Goal: Task Accomplishment & Management: Use online tool/utility

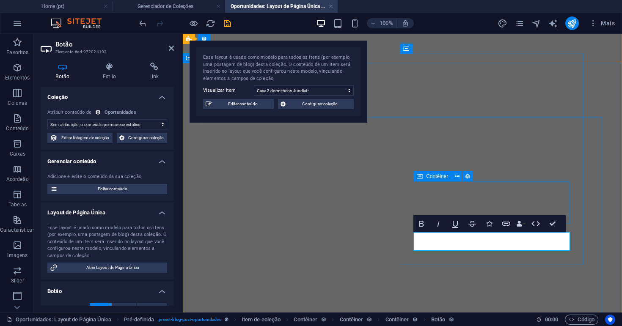
select select "%"
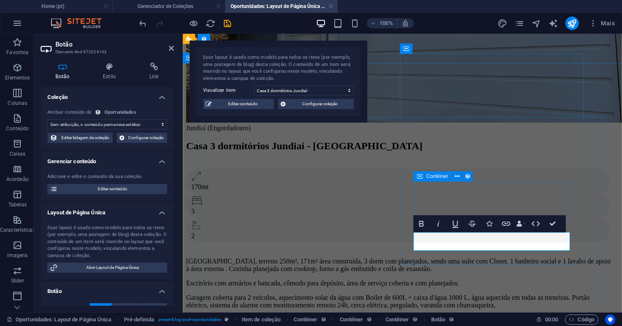
scroll to position [191, 0]
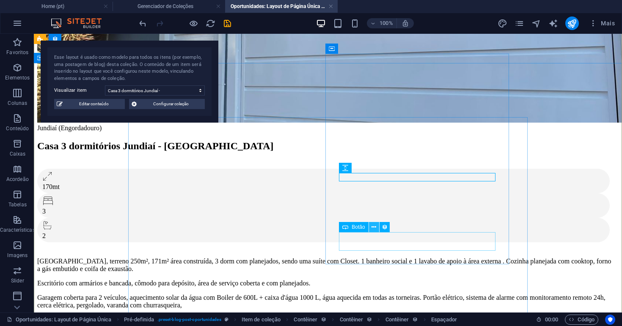
click at [375, 229] on icon at bounding box center [374, 227] width 5 height 9
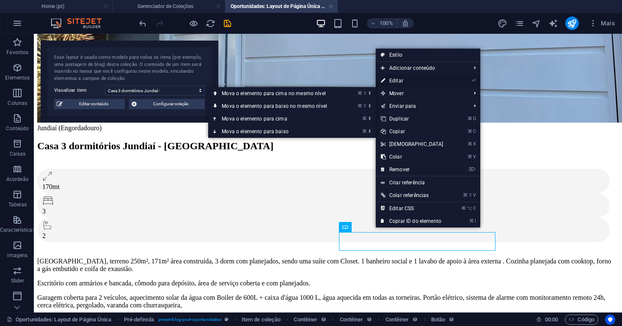
click at [402, 83] on link "⏎ Editar" at bounding box center [412, 80] width 73 height 13
select select "%"
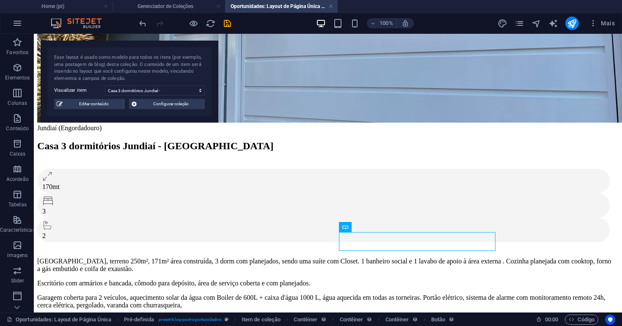
select select "%"
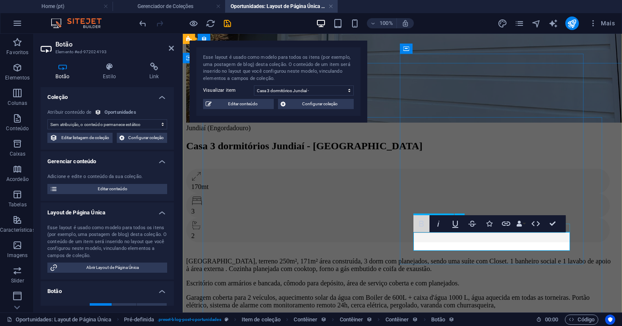
click at [421, 226] on icon "button" at bounding box center [421, 224] width 5 height 6
drag, startPoint x: 455, startPoint y: 242, endPoint x: 542, endPoint y: 244, distance: 87.2
click at [422, 223] on icon "button" at bounding box center [421, 224] width 10 height 10
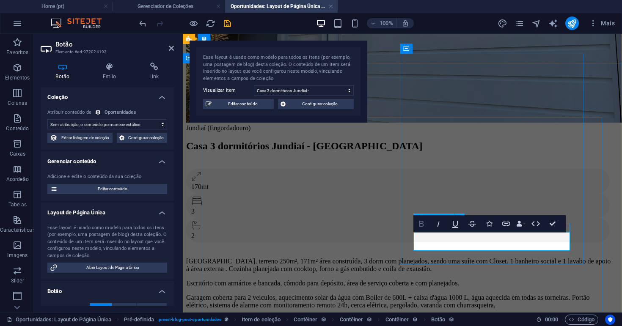
click at [422, 223] on icon "button" at bounding box center [421, 224] width 10 height 10
click at [254, 106] on span "Editar conteúdo" at bounding box center [242, 104] width 57 height 10
checkbox input "false"
type input "casa-terrea-[GEOGRAPHIC_DATA]-engordadouro-3-dormitorios-garagem"
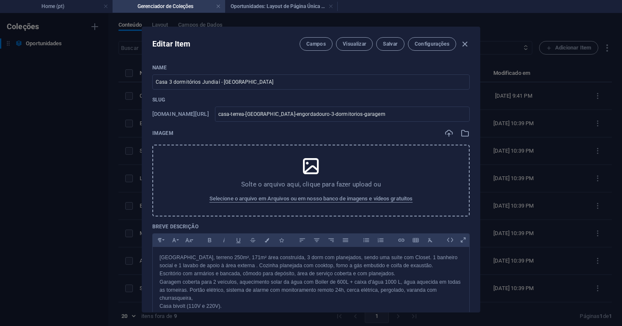
checkbox input "true"
type input "Casa 3 Dormitórios Jundiaí"
type input "Oportunidade Casa térrea a venda com 3 Dormitórios em [GEOGRAPHIC_DATA] - [GEOG…"
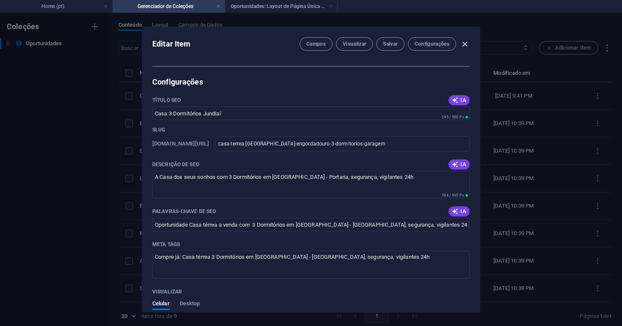
click at [465, 40] on icon "button" at bounding box center [465, 44] width 10 height 10
checkbox input "false"
type input "casa-terrea-[GEOGRAPHIC_DATA]-engordadouro-3-dormitorios-garagem"
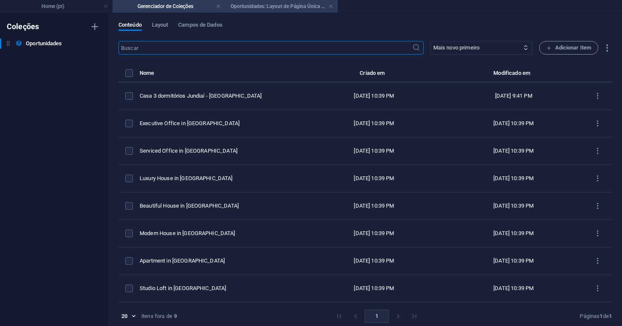
click at [262, 8] on h4 "Oportunidades: Layout de Página Única (pt)" at bounding box center [281, 6] width 113 height 9
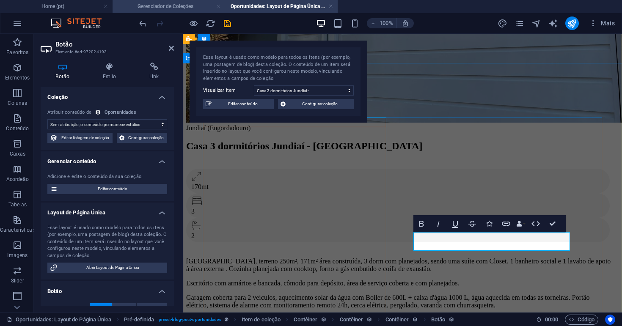
click at [218, 5] on link at bounding box center [218, 7] width 5 height 8
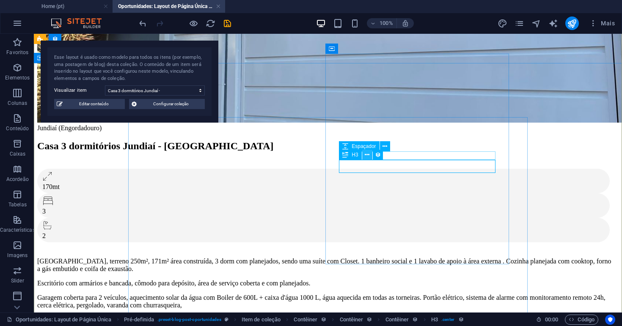
click at [369, 157] on icon at bounding box center [367, 155] width 5 height 9
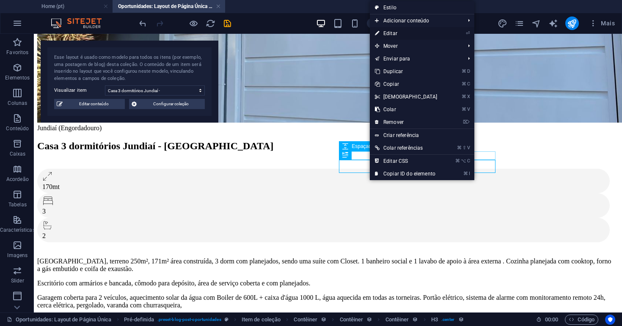
click at [396, 33] on link "⏎ Editar" at bounding box center [406, 33] width 73 height 13
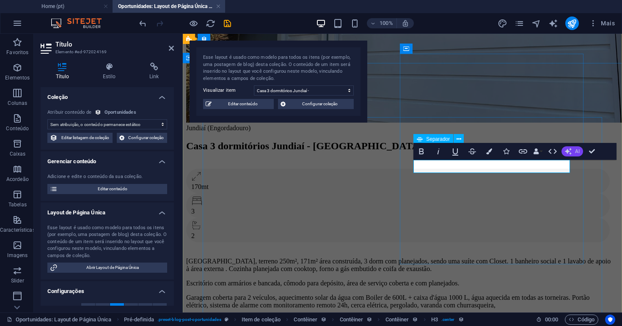
click at [574, 151] on button "AI" at bounding box center [573, 151] width 22 height 10
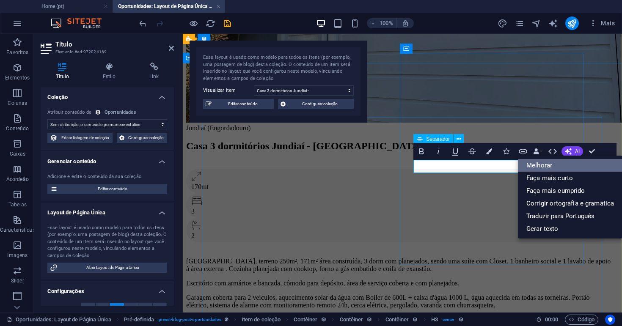
click at [555, 165] on link "Melhorar" at bounding box center [570, 165] width 105 height 13
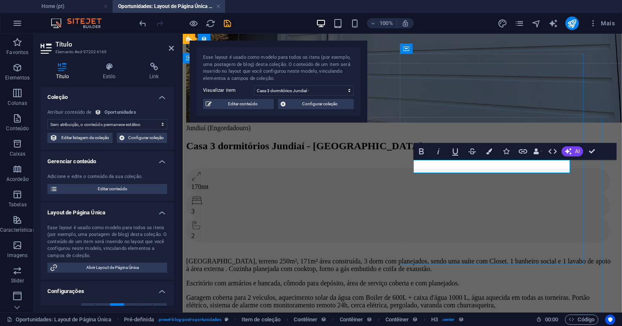
drag, startPoint x: 549, startPoint y: 167, endPoint x: 441, endPoint y: 168, distance: 108.8
click at [112, 74] on h4 "Estilo" at bounding box center [111, 72] width 47 height 18
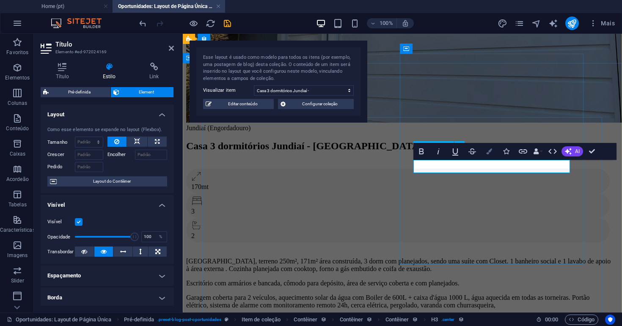
click at [491, 153] on icon "button" at bounding box center [489, 152] width 6 height 6
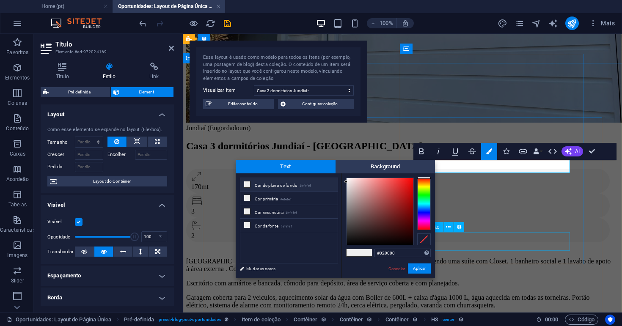
click at [409, 244] on div at bounding box center [380, 211] width 67 height 67
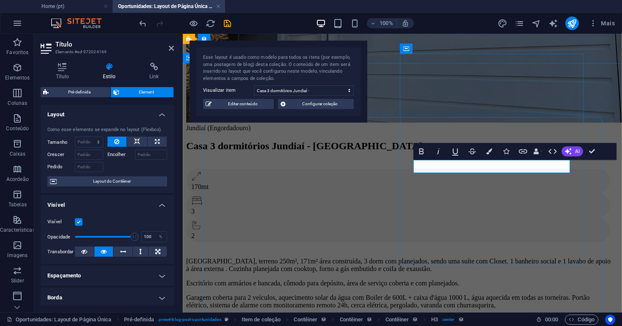
drag, startPoint x: 551, startPoint y: 166, endPoint x: 441, endPoint y: 166, distance: 110.9
click at [489, 152] on icon "button" at bounding box center [489, 152] width 6 height 6
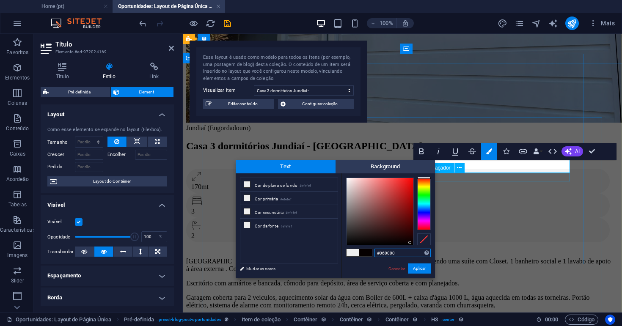
type input "#050000"
drag, startPoint x: 346, startPoint y: 182, endPoint x: 410, endPoint y: 243, distance: 88.9
click at [410, 243] on div at bounding box center [409, 243] width 3 height 3
click at [420, 267] on button "Aplicar" at bounding box center [419, 269] width 23 height 10
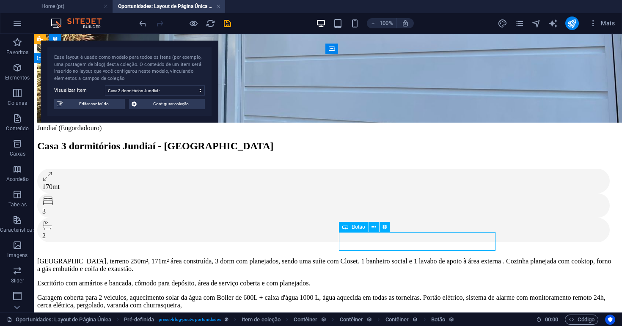
drag, startPoint x: 482, startPoint y: 244, endPoint x: 440, endPoint y: 242, distance: 42.4
select select "%"
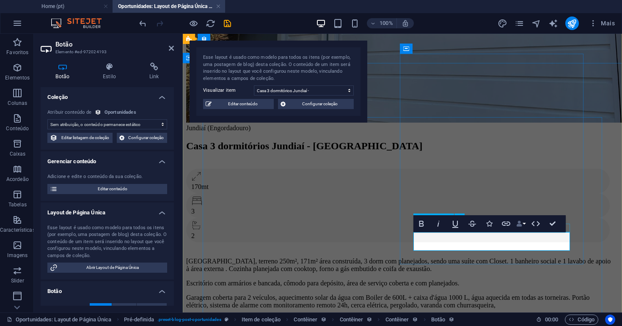
click at [524, 224] on button "Data Bindings" at bounding box center [521, 223] width 12 height 17
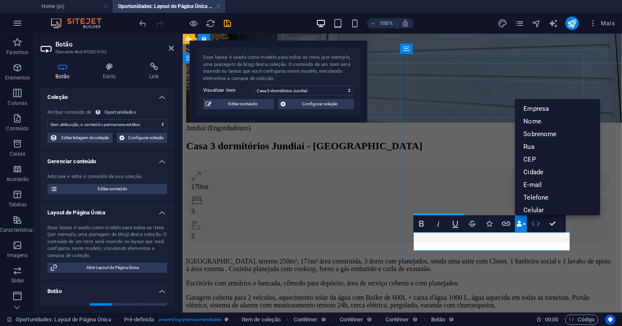
click at [538, 224] on icon "button" at bounding box center [536, 224] width 10 height 10
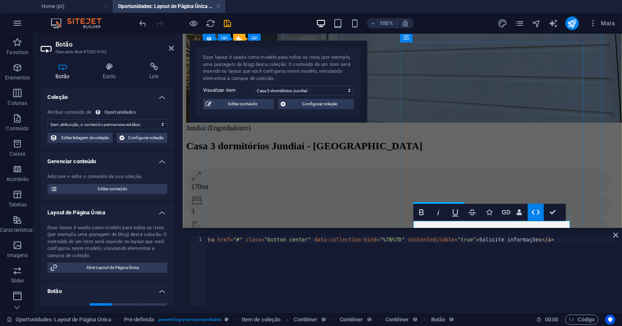
scroll to position [302, 0]
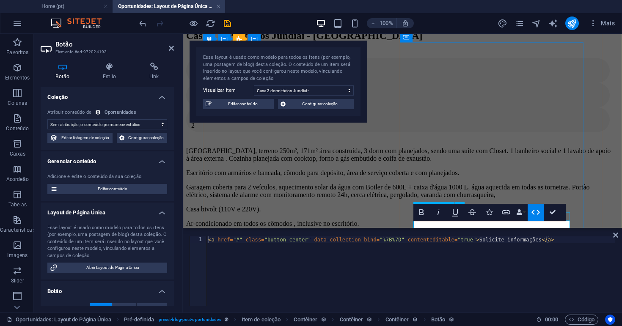
click at [539, 212] on icon "button" at bounding box center [536, 212] width 8 height 5
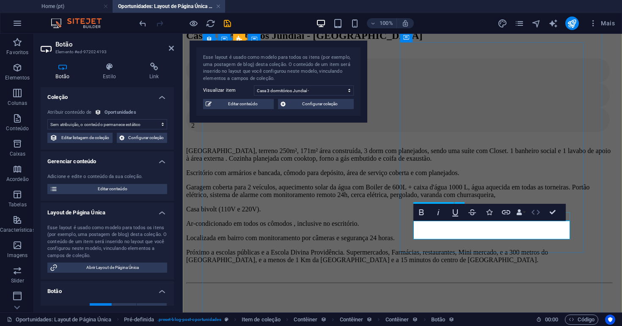
click at [534, 212] on icon "button" at bounding box center [536, 212] width 10 height 10
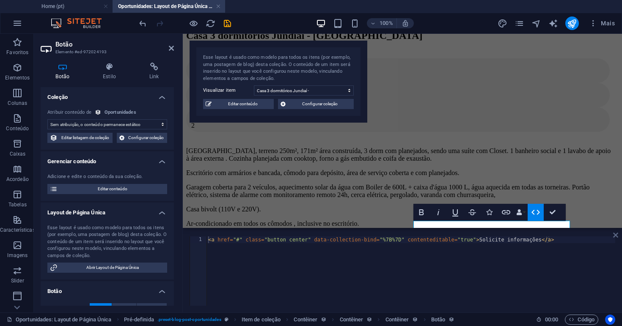
click at [617, 236] on icon at bounding box center [615, 235] width 5 height 7
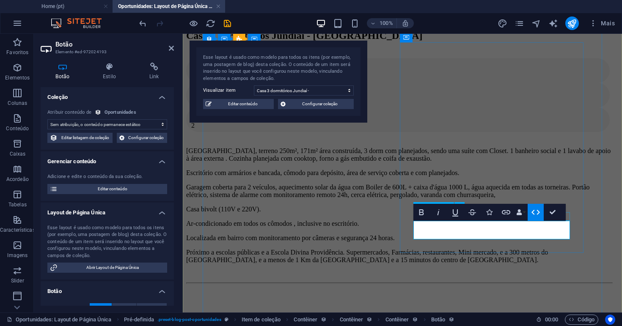
click at [532, 212] on icon "button" at bounding box center [536, 212] width 10 height 10
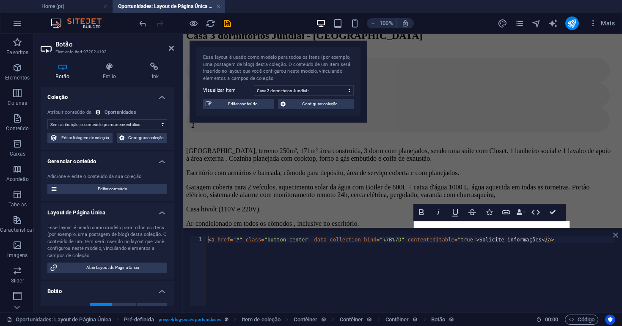
click at [615, 237] on icon at bounding box center [615, 235] width 5 height 7
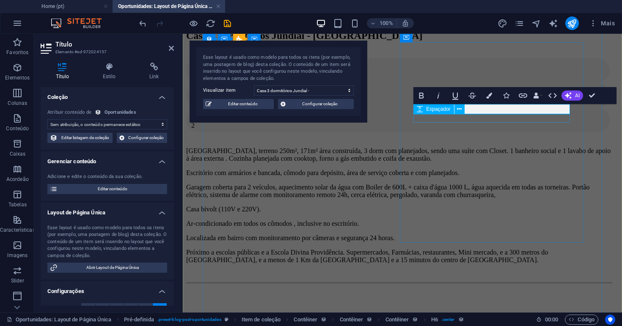
drag, startPoint x: 565, startPoint y: 109, endPoint x: 418, endPoint y: 110, distance: 146.8
click at [573, 94] on button "AI" at bounding box center [573, 96] width 22 height 10
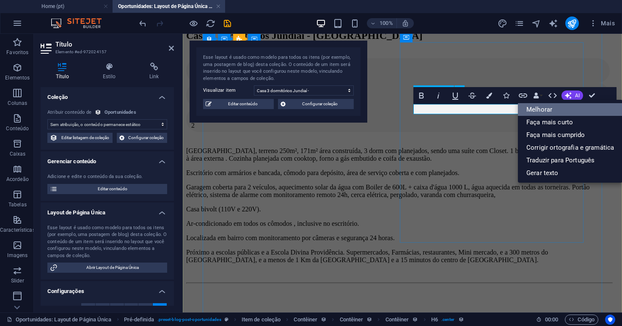
click at [552, 108] on link "Melhorar" at bounding box center [570, 109] width 105 height 13
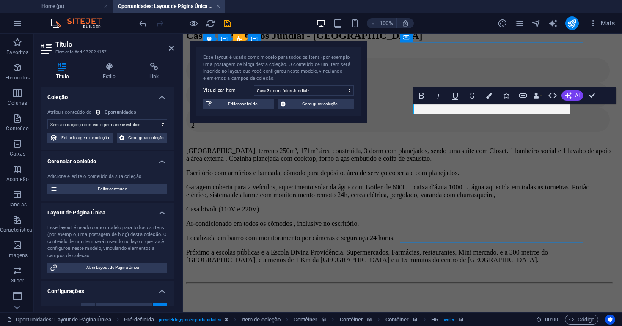
drag, startPoint x: 566, startPoint y: 110, endPoint x: 419, endPoint y: 110, distance: 146.4
click at [490, 96] on icon "button" at bounding box center [489, 96] width 6 height 6
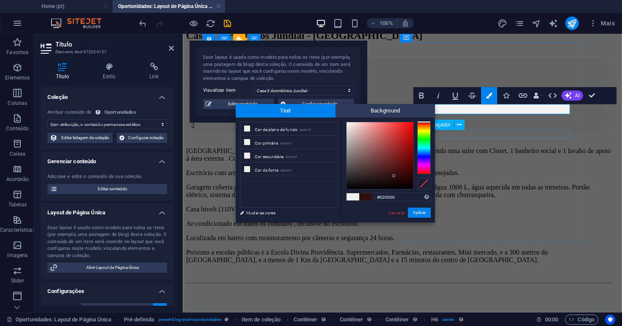
type input "#000000"
drag, startPoint x: 345, startPoint y: 126, endPoint x: 409, endPoint y: 189, distance: 89.5
click at [409, 189] on div at bounding box center [409, 188] width 3 height 3
click at [419, 214] on button "Aplicar" at bounding box center [419, 213] width 23 height 10
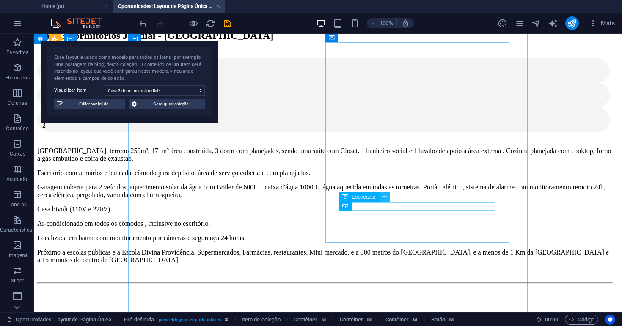
click at [385, 196] on icon at bounding box center [385, 197] width 5 height 9
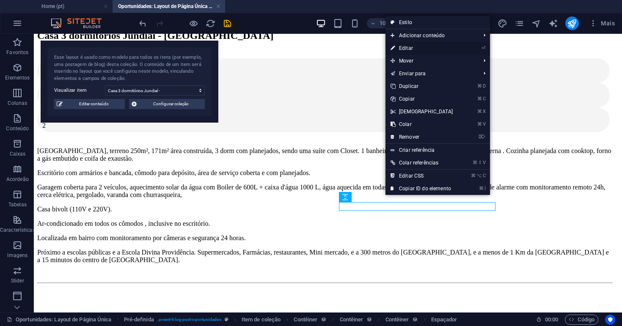
click at [410, 48] on link "⏎ Editar" at bounding box center [422, 48] width 73 height 13
select select "px"
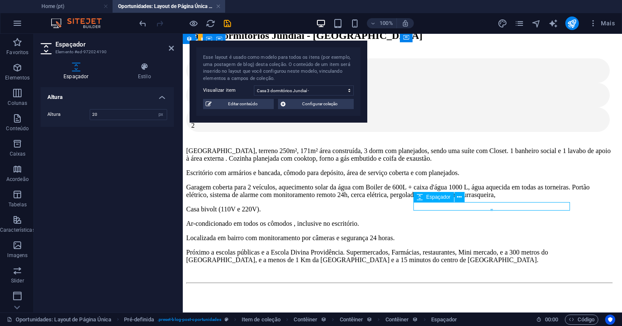
drag, startPoint x: 545, startPoint y: 205, endPoint x: 512, endPoint y: 207, distance: 32.2
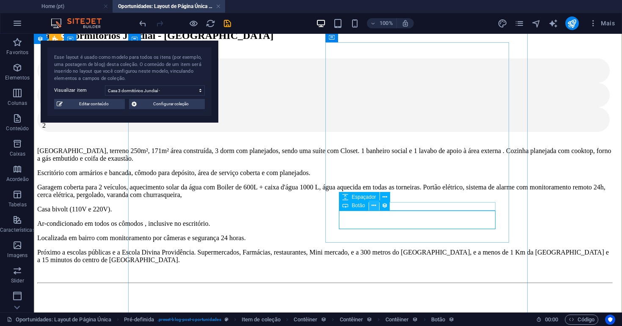
click at [375, 207] on icon at bounding box center [374, 205] width 5 height 9
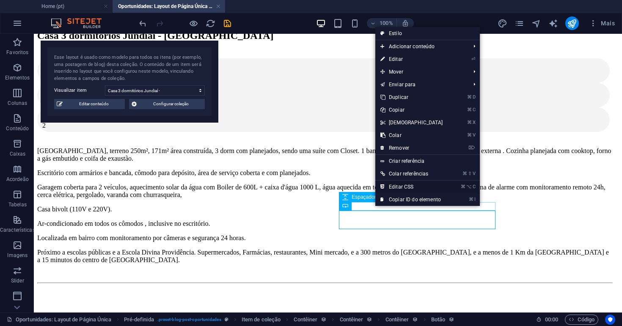
click at [402, 188] on link "⌘ ⌥ C Editar CSS" at bounding box center [411, 187] width 73 height 13
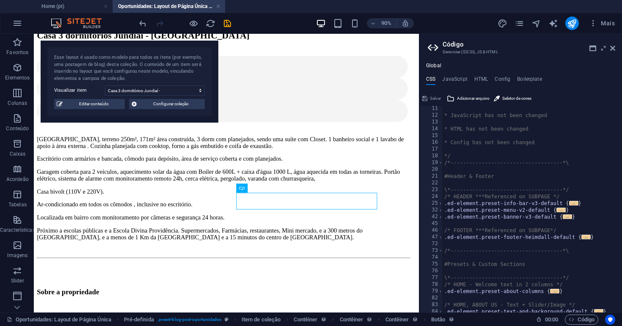
scroll to position [0, 0]
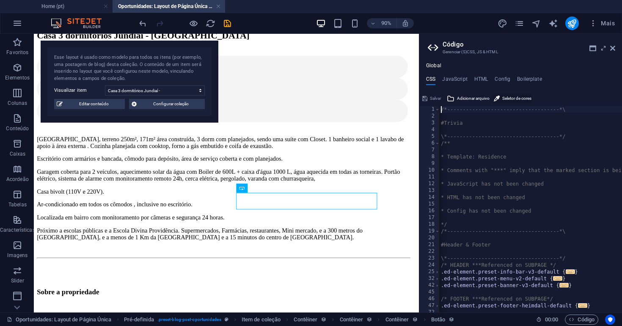
click at [504, 97] on span "Seletor de cores" at bounding box center [516, 99] width 29 height 10
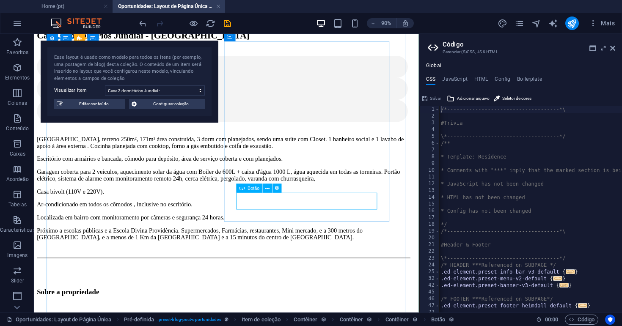
select select "%"
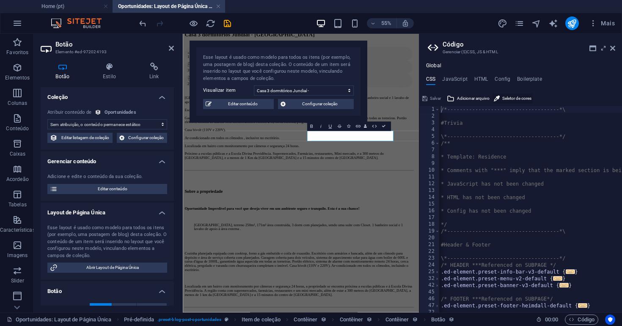
click at [502, 98] on button "Seletor de cores" at bounding box center [513, 99] width 40 height 10
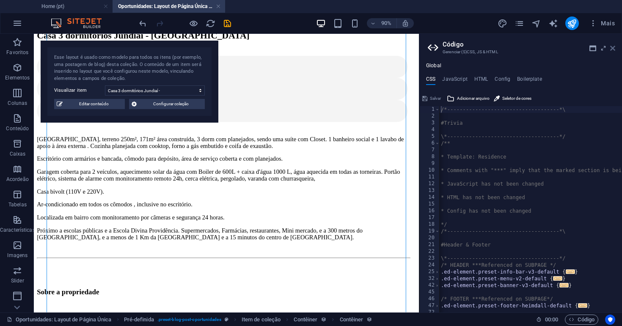
click at [613, 49] on icon at bounding box center [612, 48] width 5 height 7
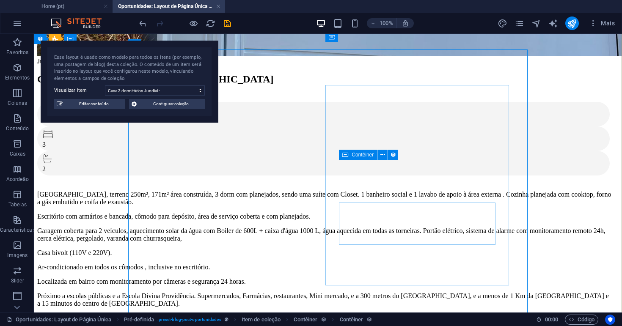
scroll to position [259, 0]
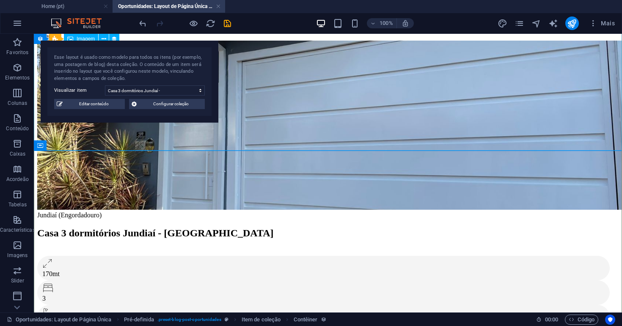
scroll to position [105, 0]
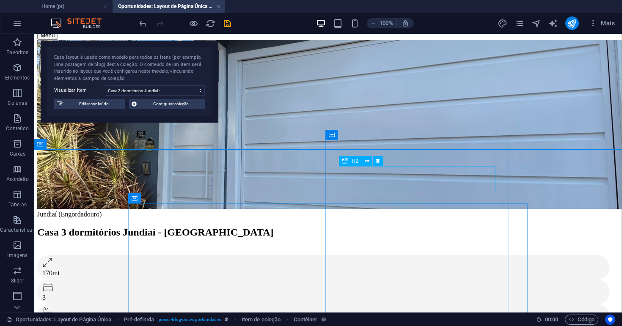
select select "price"
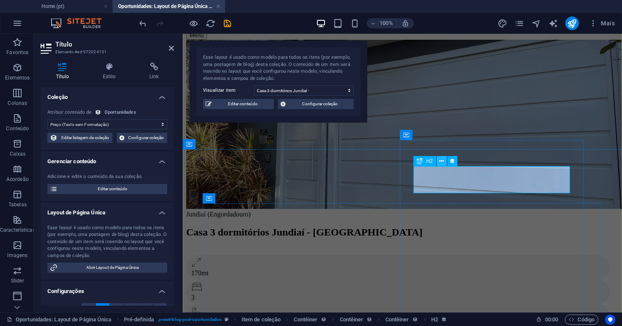
click at [439, 162] on icon at bounding box center [441, 161] width 5 height 9
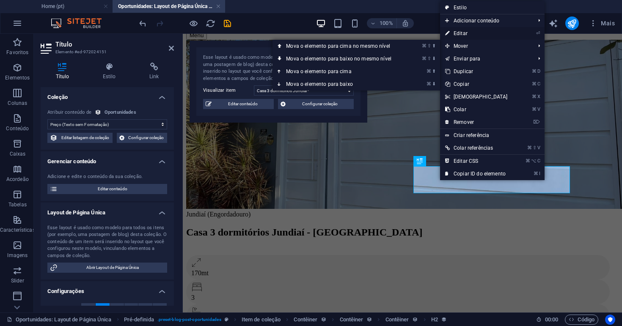
click at [468, 32] on link "⏎ Editar" at bounding box center [476, 33] width 73 height 13
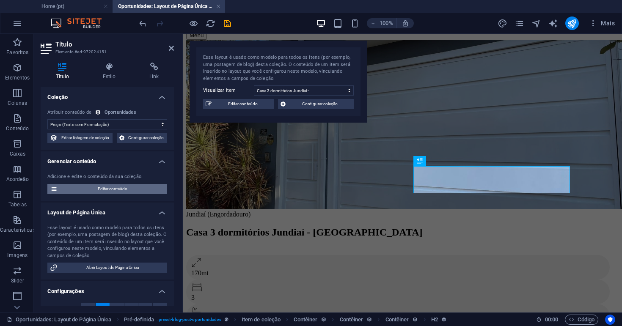
click at [135, 190] on span "Editar conteúdo" at bounding box center [112, 189] width 105 height 10
select select "House"
select select "For Sale"
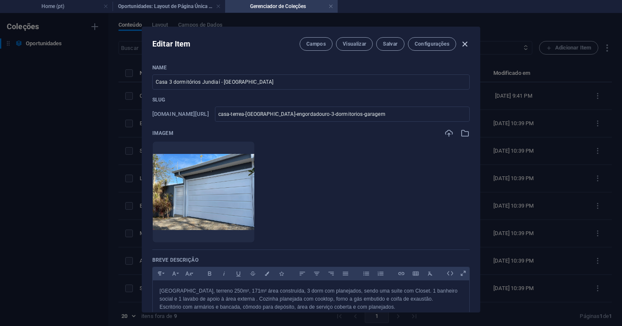
click at [464, 44] on icon "button" at bounding box center [465, 44] width 10 height 10
checkbox input "false"
type input "casa-terrea-[GEOGRAPHIC_DATA]-engordadouro-3-dormitorios-garagem"
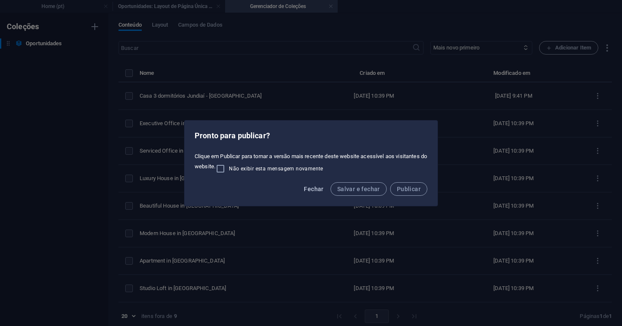
click at [322, 190] on span "Fechar" at bounding box center [313, 189] width 19 height 7
